Goal: Information Seeking & Learning: Learn about a topic

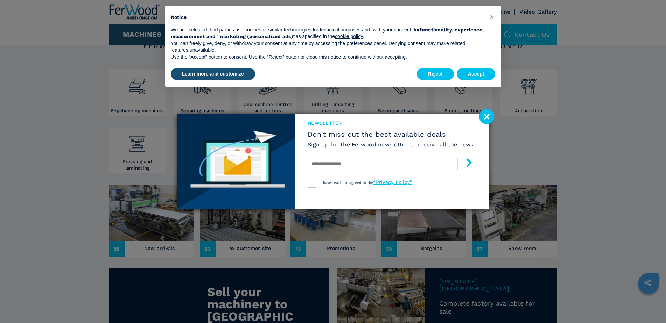
scroll to position [140, 0]
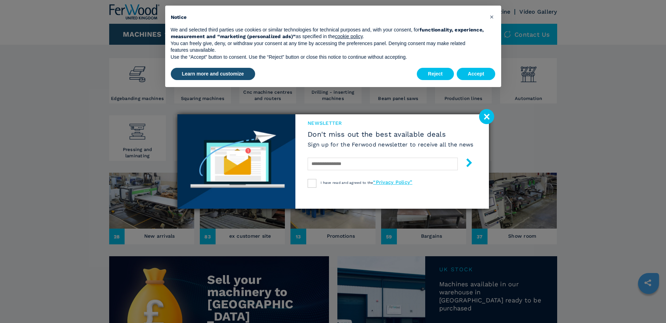
click at [486, 121] on image at bounding box center [486, 116] width 15 height 15
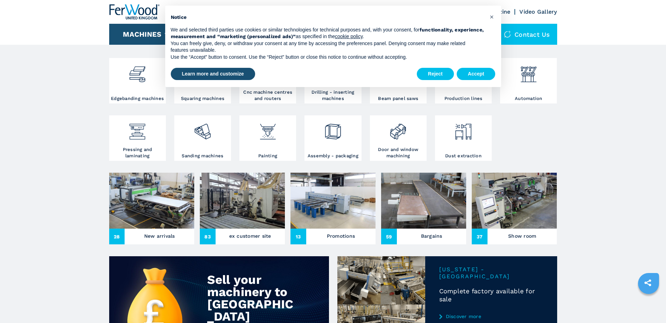
click at [142, 209] on img at bounding box center [151, 201] width 85 height 56
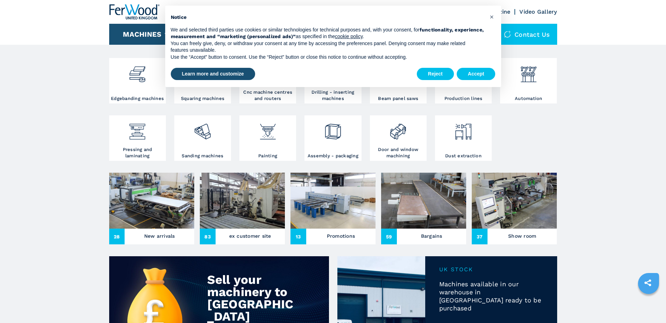
click at [145, 213] on img at bounding box center [151, 201] width 85 height 56
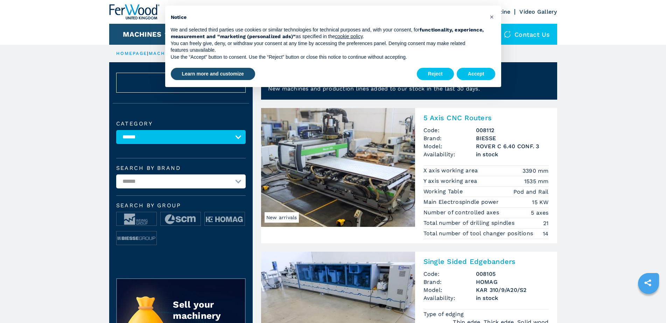
click at [240, 144] on select "**********" at bounding box center [180, 137] width 129 height 14
select select "**********"
click at [116, 135] on select "**********" at bounding box center [180, 137] width 129 height 14
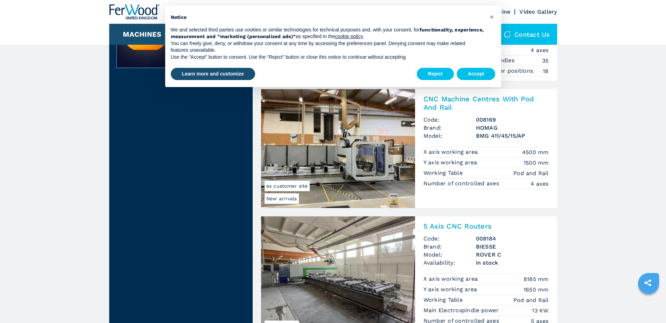
scroll to position [315, 0]
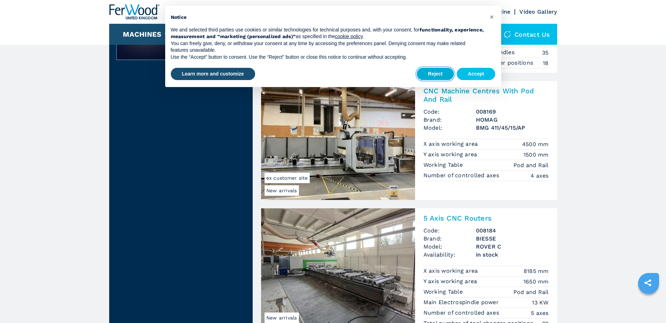
click at [429, 72] on button "Reject" at bounding box center [435, 74] width 37 height 13
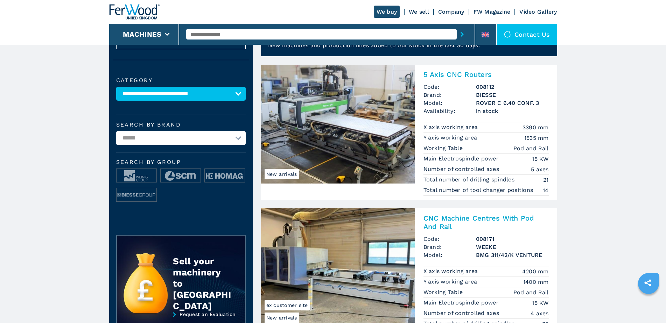
scroll to position [35, 0]
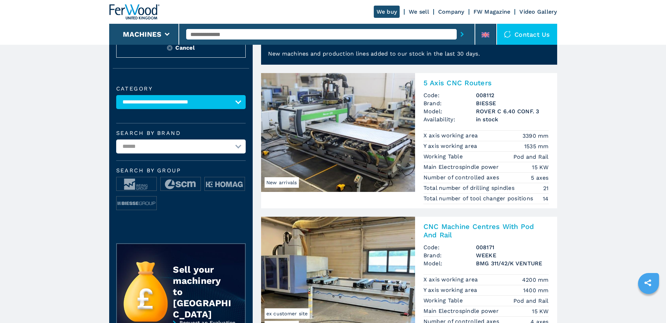
click at [359, 127] on img at bounding box center [338, 132] width 154 height 119
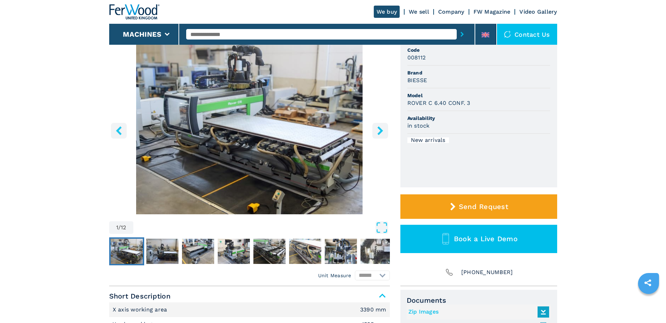
scroll to position [70, 0]
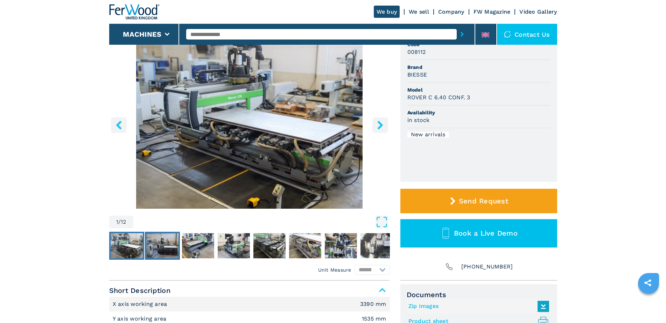
click at [147, 246] on img "Go to Slide 2" at bounding box center [162, 245] width 32 height 25
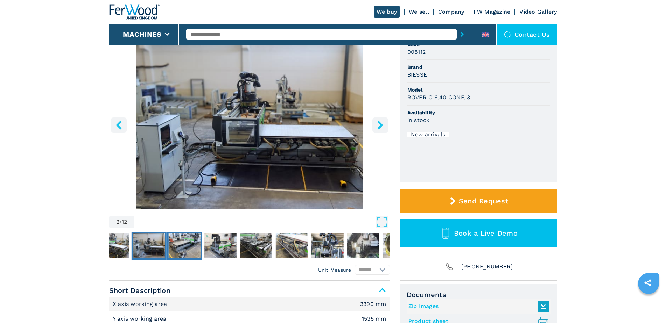
click at [174, 245] on img "Go to Slide 3" at bounding box center [184, 245] width 32 height 25
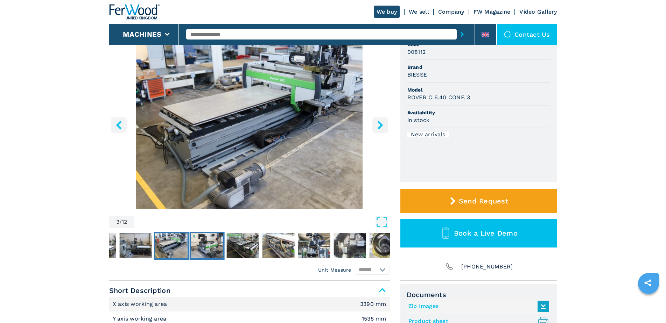
click at [200, 247] on img "Go to Slide 4" at bounding box center [207, 245] width 32 height 25
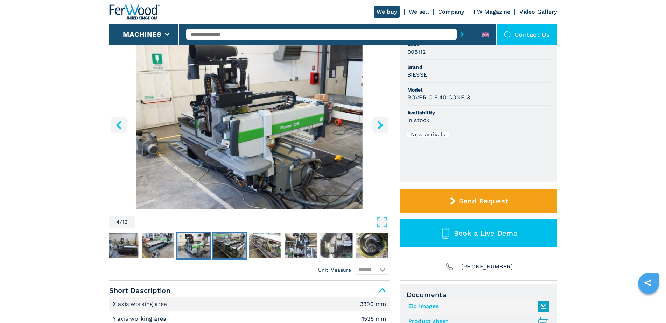
click at [223, 246] on img "Go to Slide 5" at bounding box center [229, 245] width 32 height 25
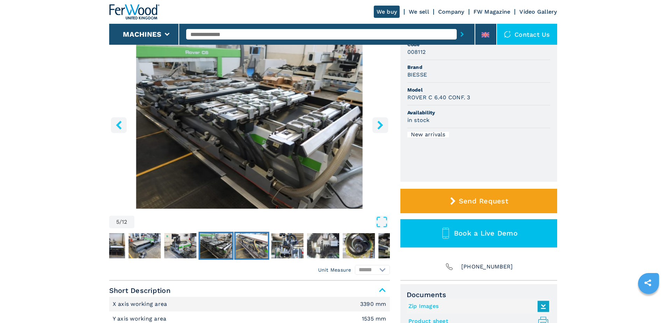
click at [254, 249] on img "Go to Slide 6" at bounding box center [252, 245] width 32 height 25
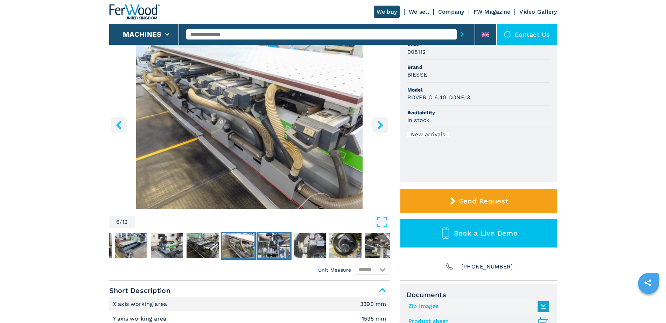
click at [271, 250] on img "Go to Slide 7" at bounding box center [274, 245] width 32 height 25
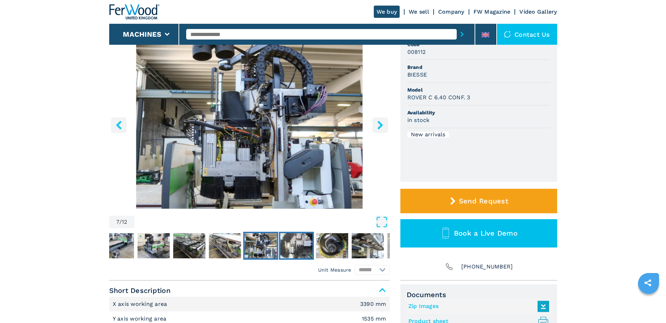
click at [292, 250] on img "Go to Slide 8" at bounding box center [296, 245] width 32 height 25
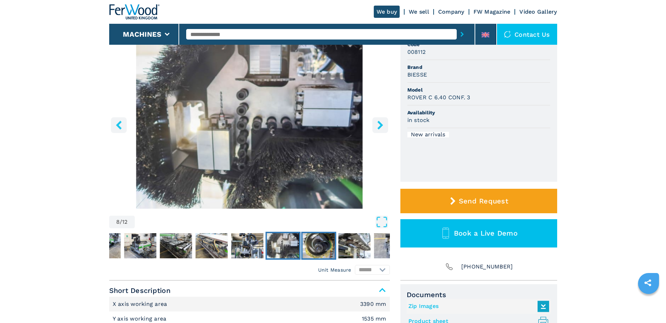
click at [306, 249] on img "Go to Slide 9" at bounding box center [318, 245] width 32 height 25
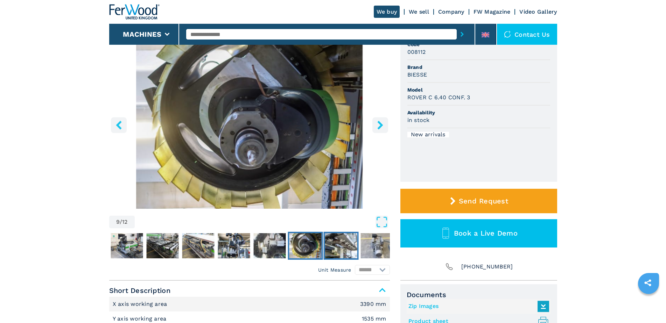
click at [334, 248] on img "Go to Slide 10" at bounding box center [341, 245] width 32 height 25
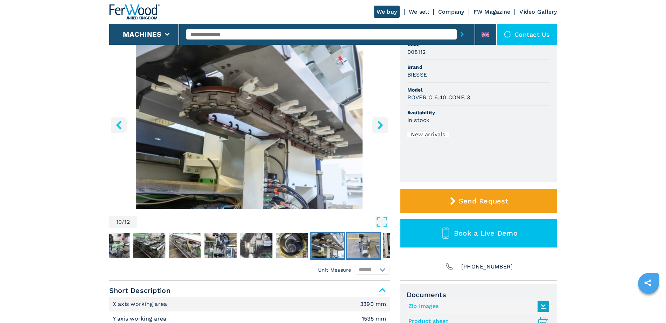
click at [354, 246] on img "Go to Slide 11" at bounding box center [363, 245] width 32 height 25
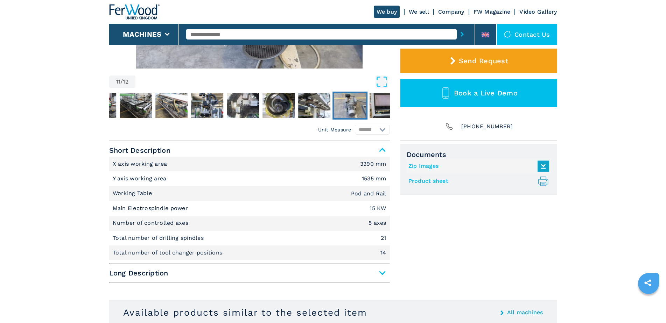
scroll to position [210, 0]
